Goal: Communication & Community: Answer question/provide support

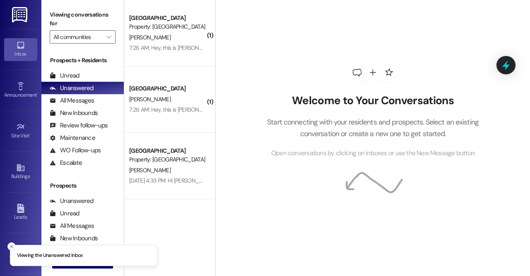
click at [12, 245] on icon "Close toast" at bounding box center [11, 246] width 5 height 5
